Goal: Task Accomplishment & Management: Use online tool/utility

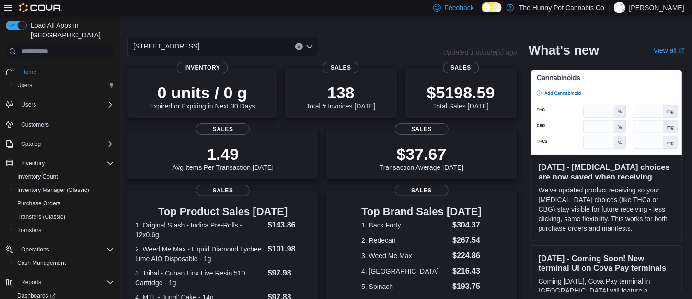
scroll to position [39, 0]
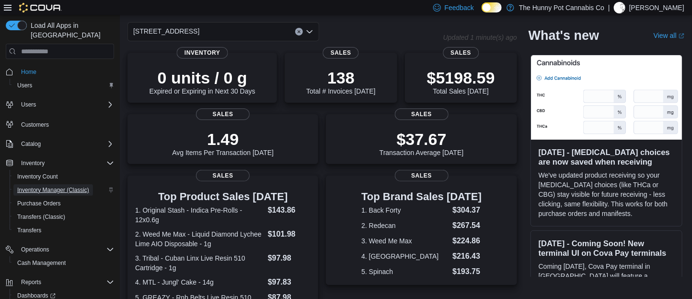
click at [55, 186] on span "Inventory Manager (Classic)" at bounding box center [53, 190] width 72 height 8
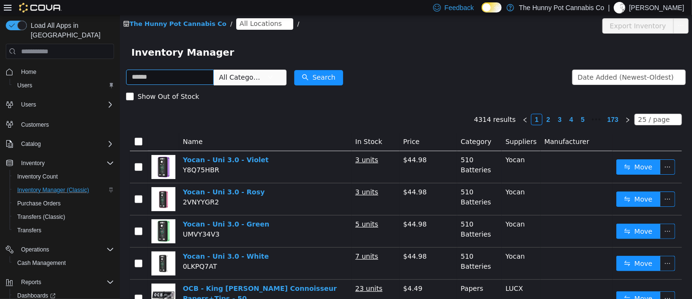
click at [213, 78] on input "text" at bounding box center [170, 77] width 88 height 15
click at [283, 25] on icon "icon: close-circle" at bounding box center [286, 24] width 6 height 6
click at [283, 22] on icon "icon: close-circle" at bounding box center [286, 24] width 6 height 6
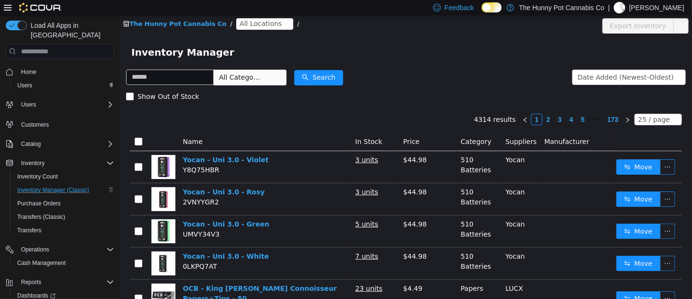
click at [283, 22] on icon "icon: close-circle" at bounding box center [286, 24] width 6 height 6
click at [266, 21] on span "All Locations" at bounding box center [264, 24] width 57 height 12
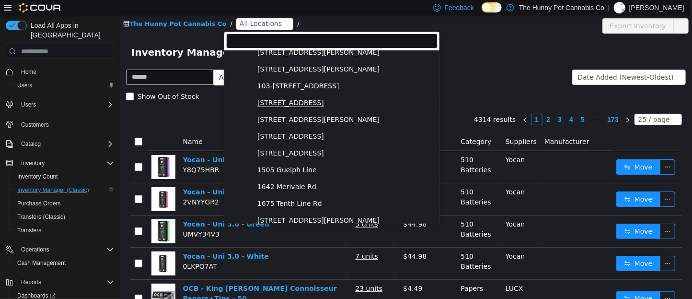
scroll to position [40, 0]
click at [280, 136] on span "[STREET_ADDRESS]" at bounding box center [290, 136] width 67 height 8
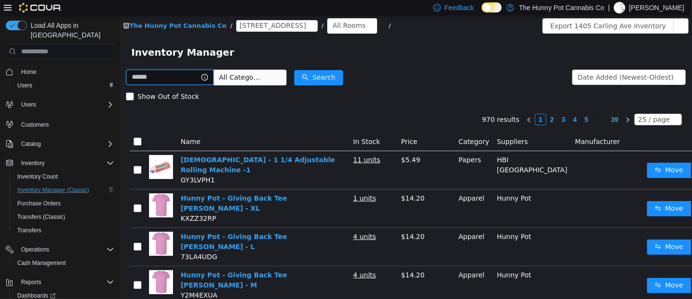
click at [191, 73] on input "text" at bounding box center [170, 77] width 88 height 15
click at [278, 76] on span "All Categories" at bounding box center [246, 77] width 66 height 15
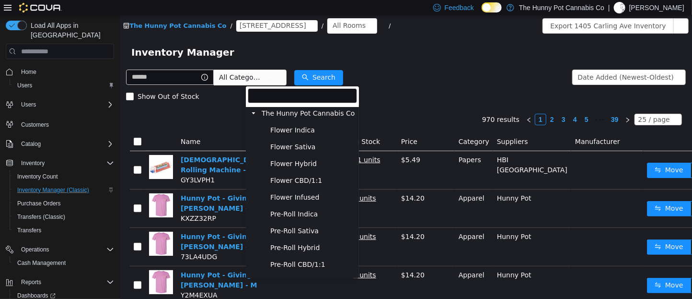
click at [262, 81] on span "All Categories" at bounding box center [241, 77] width 44 height 10
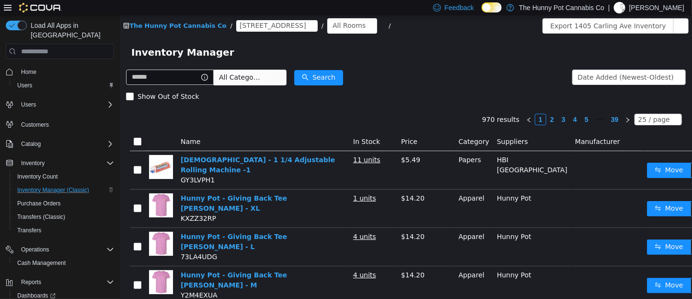
click at [262, 81] on span "All Categories" at bounding box center [241, 77] width 44 height 10
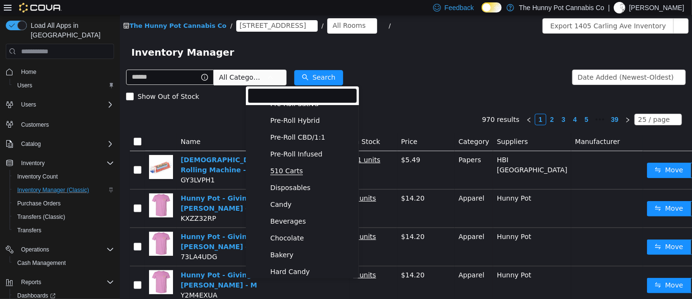
scroll to position [118, 0]
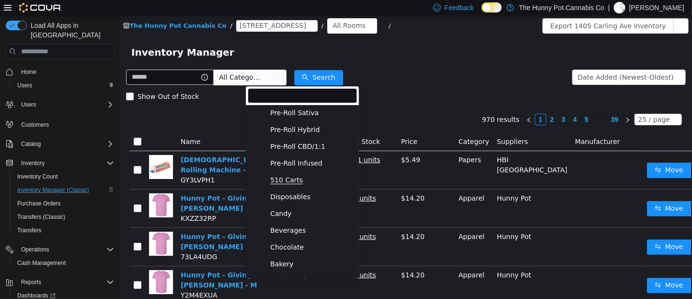
click at [285, 176] on span "510 Carts" at bounding box center [286, 180] width 33 height 8
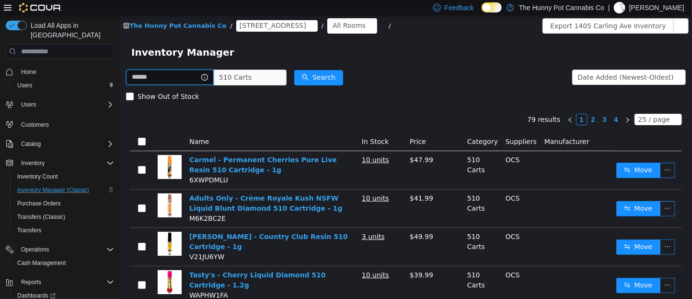
click at [170, 80] on input "text" at bounding box center [170, 77] width 88 height 15
type input "**********"
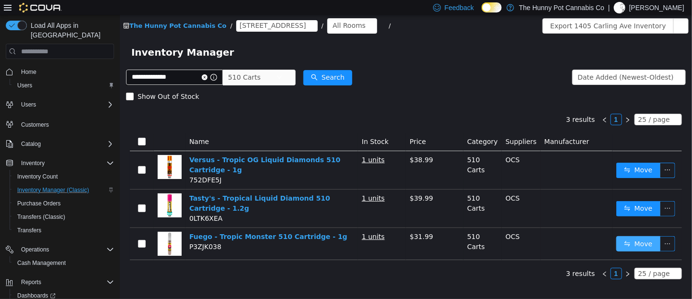
click at [623, 244] on button "Move" at bounding box center [638, 243] width 44 height 15
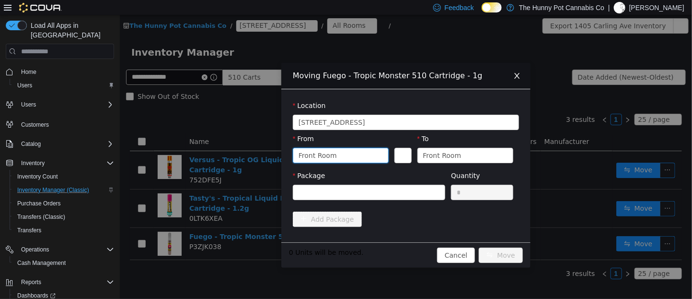
click at [386, 158] on div "Front Room" at bounding box center [340, 155] width 96 height 15
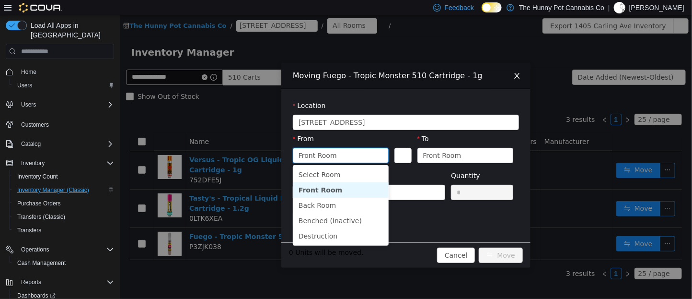
click at [505, 163] on div "To Front Room" at bounding box center [465, 150] width 96 height 33
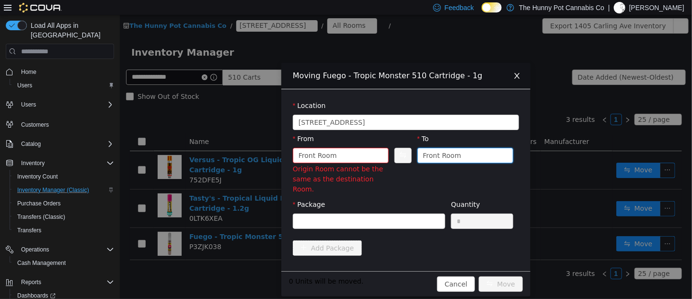
click at [506, 161] on div "Front Room" at bounding box center [465, 155] width 96 height 15
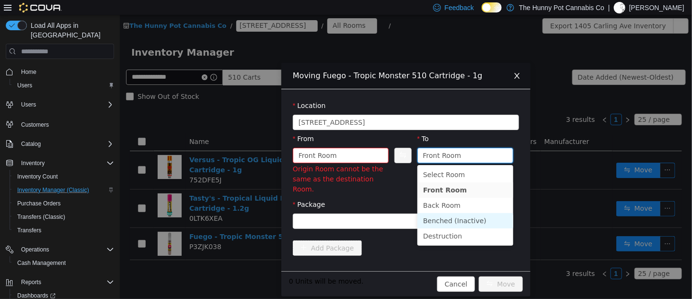
click at [439, 218] on li "Benched (Inactive)" at bounding box center [465, 220] width 96 height 15
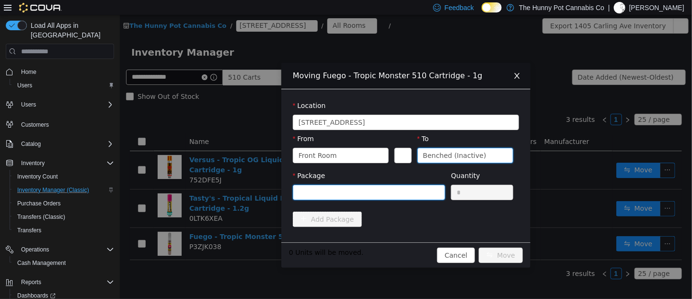
click at [417, 186] on div at bounding box center [365, 192] width 135 height 14
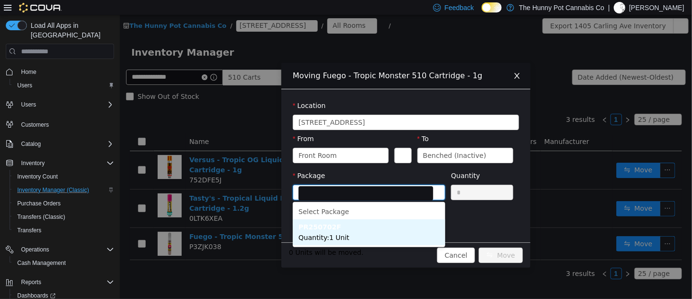
click at [385, 223] on li "PR250702F Quantity : 1 Unit" at bounding box center [368, 232] width 152 height 26
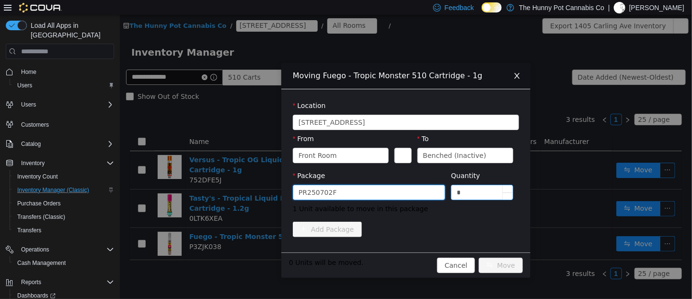
click at [455, 194] on input "*" at bounding box center [481, 192] width 61 height 14
click at [468, 199] on input "*" at bounding box center [481, 192] width 61 height 14
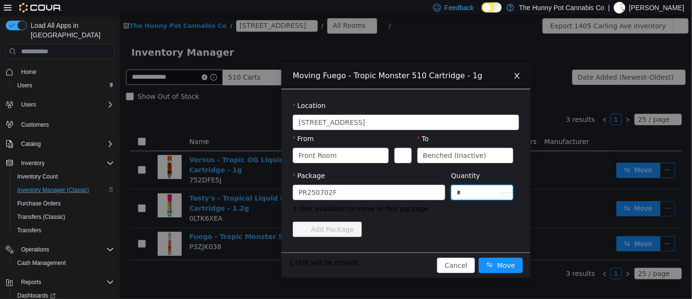
type input "*"
click at [478, 257] on button "Move" at bounding box center [500, 264] width 44 height 15
